Goal: Check status: Check status

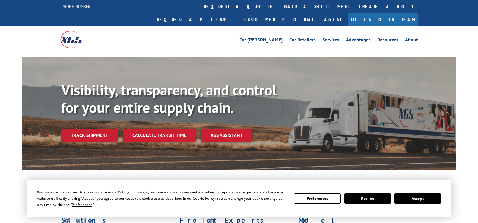
scroll to position [90, 0]
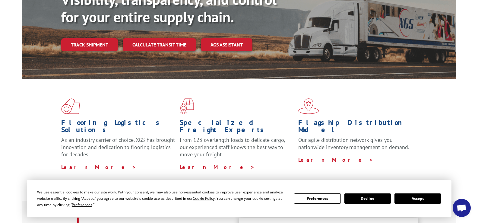
click at [420, 200] on button "Accept" at bounding box center [418, 198] width 46 height 10
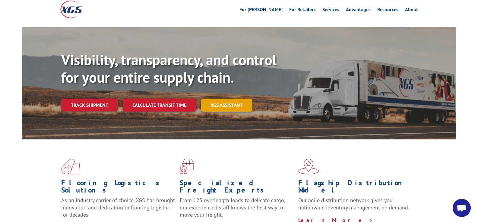
scroll to position [0, 0]
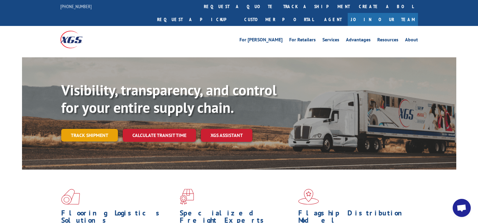
click at [95, 129] on link "Track shipment" at bounding box center [89, 135] width 57 height 13
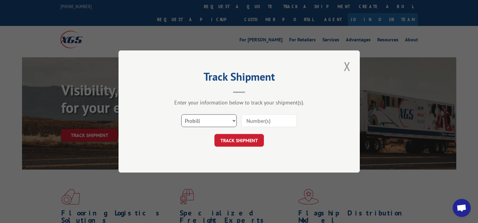
click at [233, 122] on select "Select category... Probill BOL PO" at bounding box center [209, 120] width 56 height 13
click at [226, 120] on select "Select category... Probill BOL PO" at bounding box center [209, 120] width 56 height 13
select select "po"
click at [181, 114] on select "Select category... Probill BOL PO" at bounding box center [209, 120] width 56 height 13
click at [279, 119] on input at bounding box center [269, 120] width 56 height 13
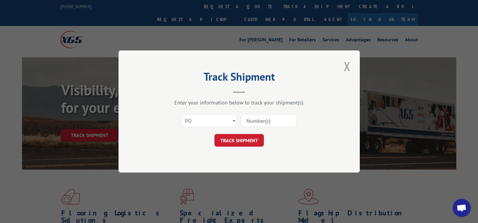
paste input "08567646"
type input "08567646"
click at [246, 140] on button "TRACK SHIPMENT" at bounding box center [238, 140] width 49 height 13
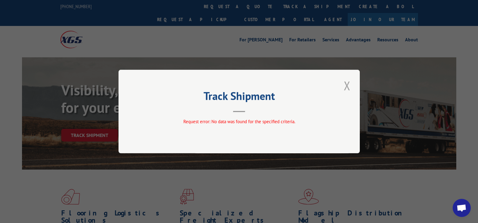
click at [344, 88] on button "Close modal" at bounding box center [347, 85] width 10 height 17
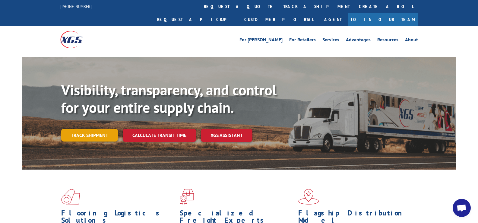
click at [96, 129] on link "Track shipment" at bounding box center [89, 135] width 57 height 13
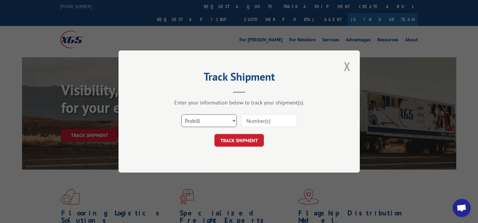
click at [224, 121] on select "Select category... Probill BOL PO" at bounding box center [209, 120] width 56 height 13
click at [199, 123] on select "Select category... Probill BOL PO" at bounding box center [209, 120] width 56 height 13
select select "bol"
click at [181, 114] on select "Select category... Probill BOL PO" at bounding box center [209, 120] width 56 height 13
click at [255, 122] on input at bounding box center [269, 120] width 56 height 13
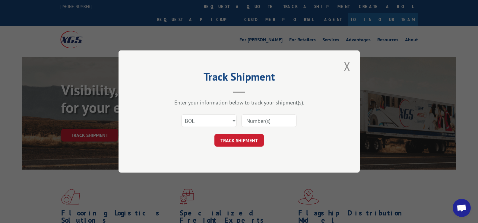
paste input "17386222BOL"
type input "17386222BOL"
click at [250, 137] on button "TRACK SHIPMENT" at bounding box center [238, 140] width 49 height 13
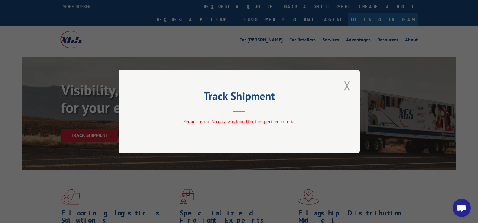
click at [349, 85] on button "Close modal" at bounding box center [347, 85] width 10 height 17
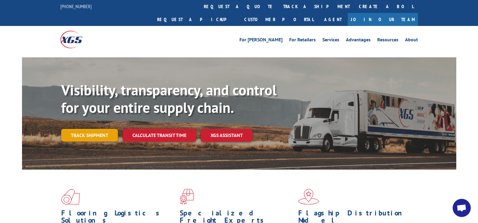
click at [93, 129] on link "Track shipment" at bounding box center [89, 135] width 57 height 13
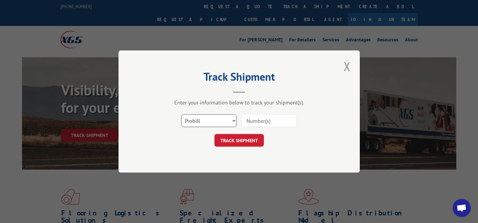
click at [223, 119] on select "Select category... Probill BOL PO" at bounding box center [209, 120] width 56 height 13
select select "bol"
click at [181, 114] on select "Select category... Probill BOL PO" at bounding box center [209, 120] width 56 height 13
click at [254, 119] on input at bounding box center [269, 120] width 56 height 13
paste input "17386222"
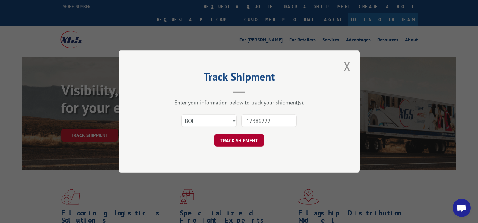
type input "17386222"
click at [242, 144] on button "TRACK SHIPMENT" at bounding box center [238, 140] width 49 height 13
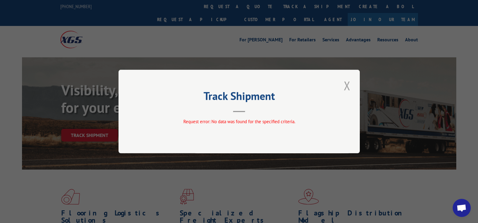
click at [345, 87] on button "Close modal" at bounding box center [347, 85] width 10 height 17
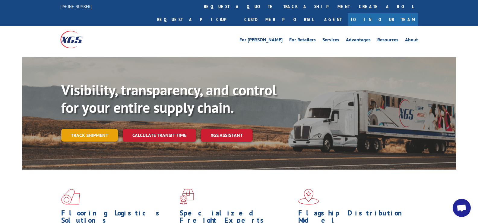
click at [84, 129] on link "Track shipment" at bounding box center [89, 135] width 57 height 13
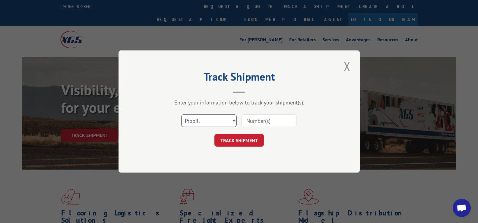
click at [205, 121] on select "Select category... Probill BOL PO" at bounding box center [209, 120] width 56 height 13
click at [181, 114] on select "Select category... Probill BOL PO" at bounding box center [209, 120] width 56 height 13
click at [258, 120] on input at bounding box center [269, 120] width 56 height 13
click at [256, 122] on input at bounding box center [269, 120] width 56 height 13
paste input "17386222BOL"
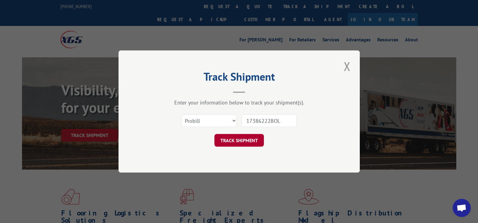
type input "17386222BOL"
click at [253, 141] on button "TRACK SHIPMENT" at bounding box center [238, 140] width 49 height 13
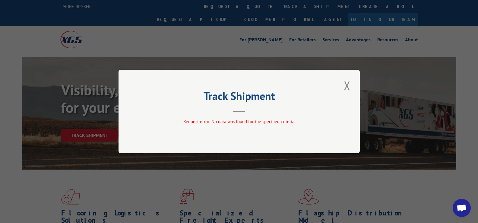
click at [347, 87] on button "Close modal" at bounding box center [347, 85] width 10 height 17
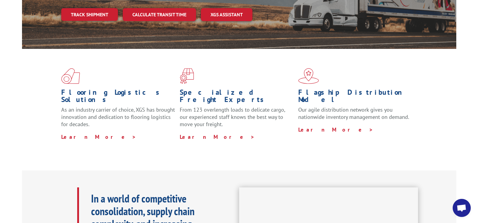
scroll to position [90, 0]
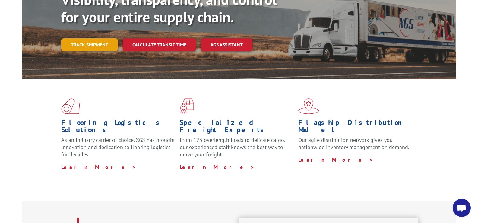
click at [90, 38] on link "Track shipment" at bounding box center [89, 44] width 57 height 13
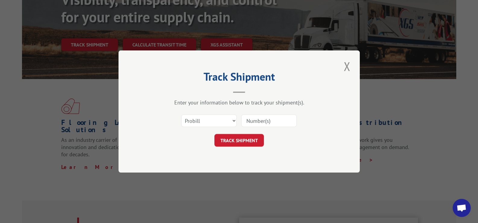
click at [227, 127] on div "Select category... Probill BOL PO" at bounding box center [209, 121] width 55 height 14
click at [220, 124] on select "Select category... Probill BOL PO" at bounding box center [209, 120] width 56 height 13
select select "bol"
click at [181, 114] on select "Select category... Probill BOL PO" at bounding box center [209, 120] width 56 height 13
click at [260, 122] on input at bounding box center [269, 120] width 56 height 13
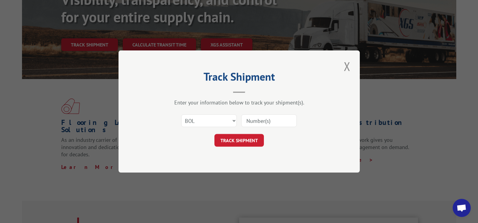
paste input "17386222B"
type input "17386222B"
click at [247, 137] on button "TRACK SHIPMENT" at bounding box center [238, 140] width 49 height 13
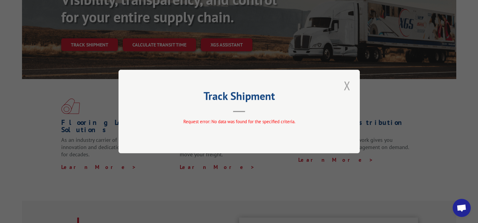
click at [346, 87] on button "Close modal" at bounding box center [347, 85] width 10 height 17
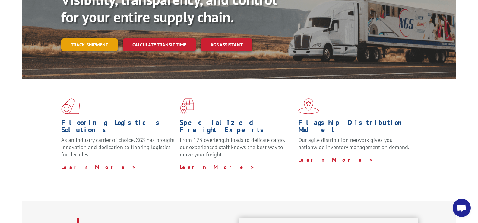
click at [98, 38] on link "Track shipment" at bounding box center [89, 44] width 57 height 13
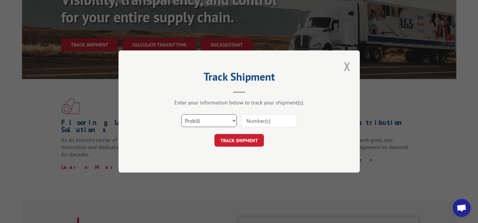
click at [227, 119] on select "Select category... Probill BOL PO" at bounding box center [209, 120] width 56 height 13
select select "po"
click at [181, 114] on select "Select category... Probill BOL PO" at bounding box center [209, 120] width 56 height 13
click at [258, 122] on input at bounding box center [269, 120] width 56 height 13
paste input "08567646"
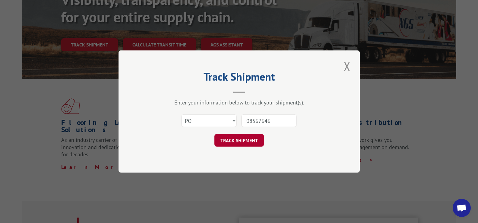
type input "08567646"
click at [242, 142] on button "TRACK SHIPMENT" at bounding box center [238, 140] width 49 height 13
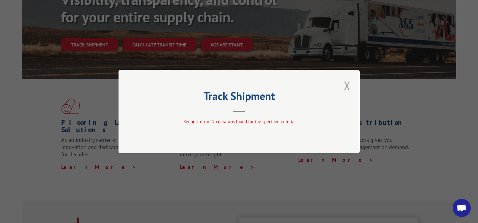
click at [351, 82] on button "Close modal" at bounding box center [347, 85] width 10 height 17
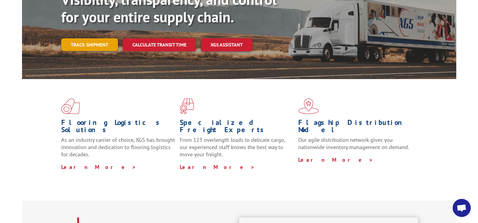
click at [87, 38] on link "Track shipment" at bounding box center [89, 44] width 57 height 13
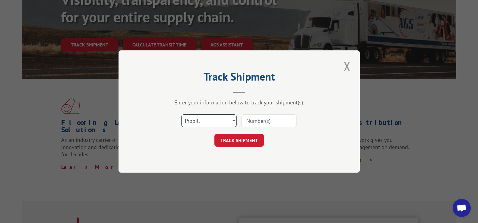
click at [206, 121] on select "Select category... Probill BOL PO" at bounding box center [209, 120] width 56 height 13
select select "bol"
click at [181, 114] on select "Select category... Probill BOL PO" at bounding box center [209, 120] width 56 height 13
click at [248, 121] on input at bounding box center [269, 120] width 56 height 13
